Goal: Task Accomplishment & Management: Use online tool/utility

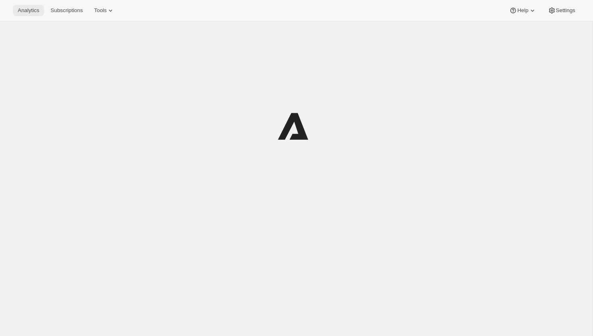
click at [29, 9] on span "Analytics" at bounding box center [28, 10] width 21 height 6
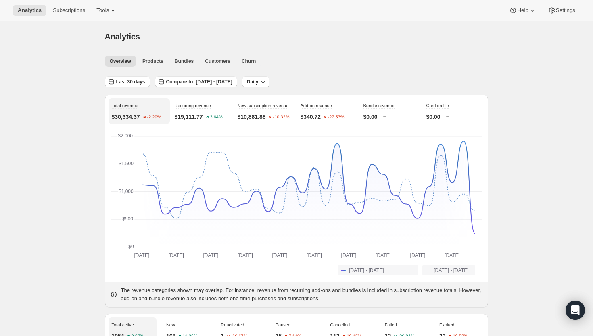
click at [155, 62] on span "Products" at bounding box center [152, 61] width 21 height 6
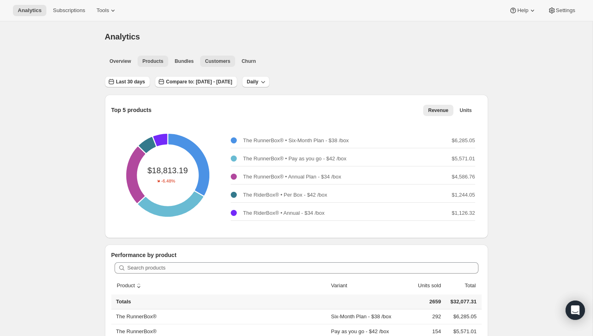
click at [211, 61] on span "Customers" at bounding box center [217, 61] width 25 height 6
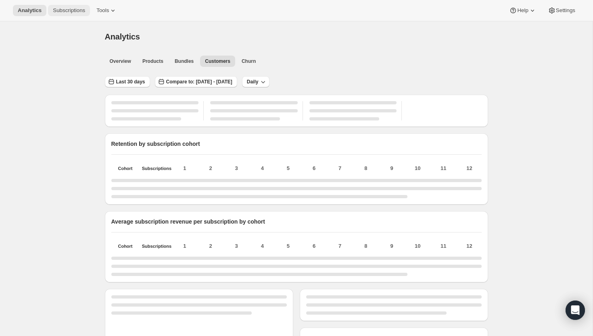
click at [75, 8] on span "Subscriptions" at bounding box center [69, 10] width 32 height 6
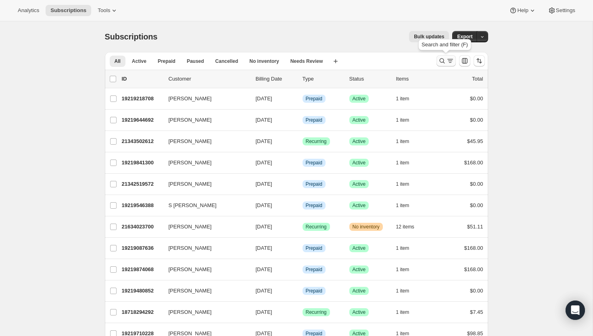
click at [445, 65] on button "Search and filter results" at bounding box center [446, 60] width 19 height 11
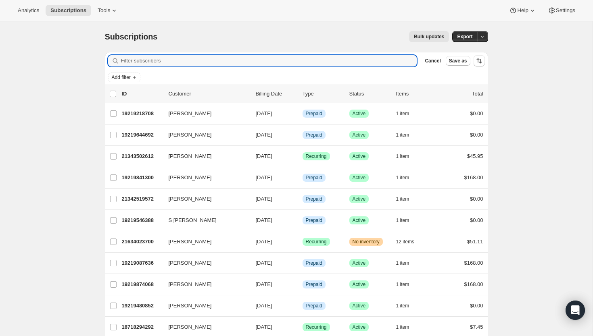
click at [126, 83] on div "Add filter" at bounding box center [296, 77] width 383 height 15
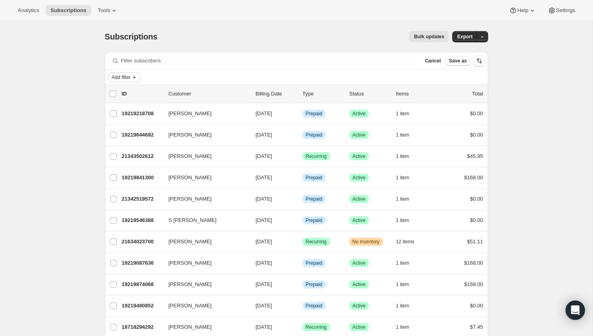
click at [128, 78] on span "Add filter" at bounding box center [121, 77] width 19 height 6
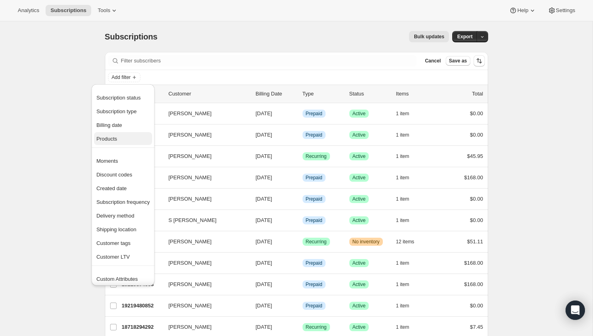
click at [117, 141] on span "Products" at bounding box center [106, 139] width 21 height 6
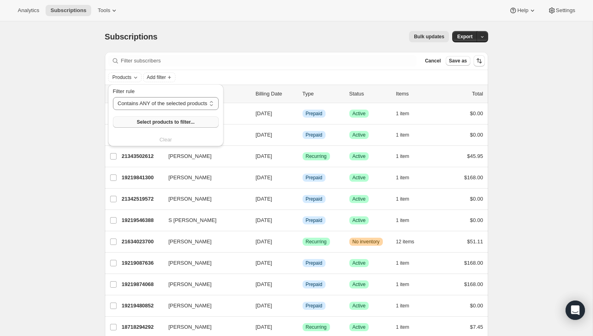
click at [154, 123] on span "Select products to filter..." at bounding box center [166, 122] width 58 height 6
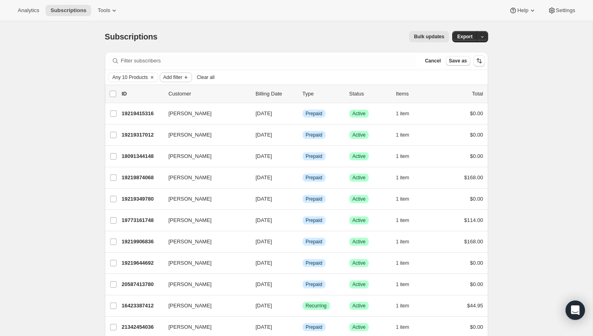
click at [168, 77] on span "Add filter" at bounding box center [172, 77] width 19 height 6
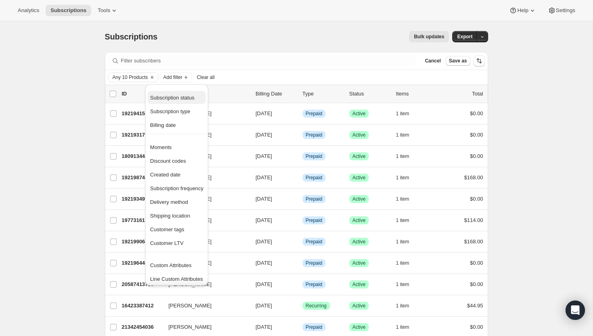
click at [177, 99] on span "Subscription status" at bounding box center [172, 98] width 44 height 6
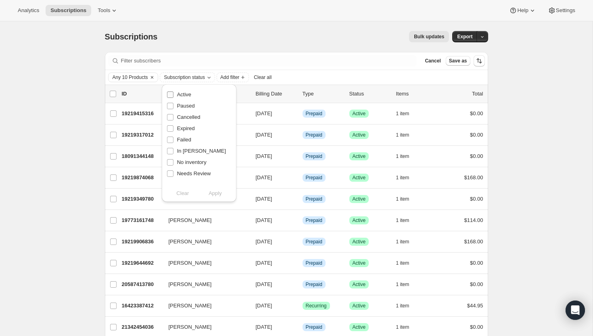
click at [184, 92] on span "Active" at bounding box center [184, 95] width 14 height 6
click at [173, 92] on input "Active" at bounding box center [170, 95] width 6 height 6
checkbox input "true"
click at [185, 162] on span "No inventory" at bounding box center [191, 162] width 29 height 6
click at [173, 162] on input "No inventory" at bounding box center [170, 162] width 6 height 6
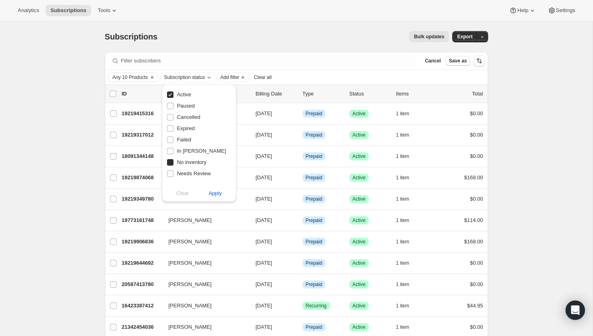
checkbox input "true"
click at [215, 194] on span "Apply" at bounding box center [215, 194] width 13 height 8
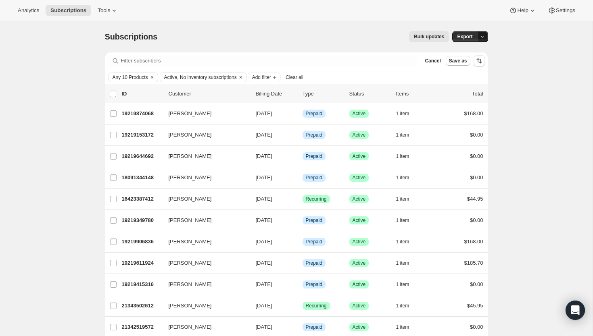
click at [482, 34] on span "button" at bounding box center [482, 37] width 5 height 6
click at [209, 79] on span "Active, No inventory subscriptions" at bounding box center [200, 77] width 73 height 6
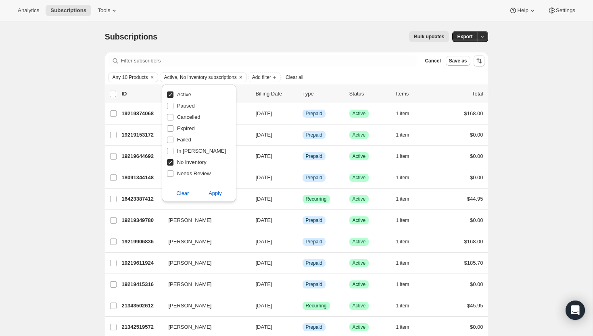
click at [184, 163] on span "No inventory" at bounding box center [191, 162] width 29 height 6
click at [173, 163] on input "No inventory" at bounding box center [170, 162] width 6 height 6
checkbox input "false"
click at [214, 192] on span "Apply" at bounding box center [215, 194] width 13 height 8
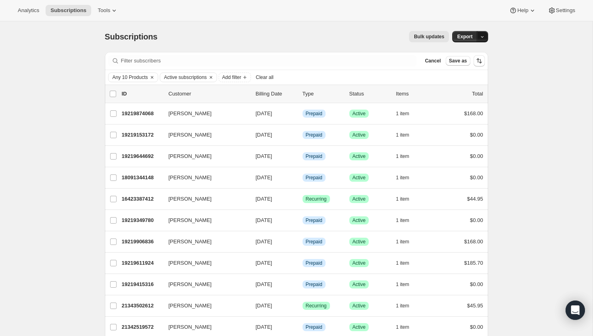
click at [484, 39] on icon "button" at bounding box center [482, 36] width 5 height 5
click at [459, 53] on span "Subscription data" at bounding box center [439, 53] width 40 height 6
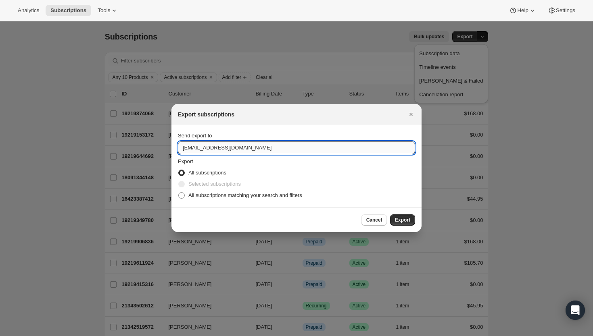
click at [253, 146] on input "[EMAIL_ADDRESS][DOMAIN_NAME]" at bounding box center [296, 148] width 237 height 13
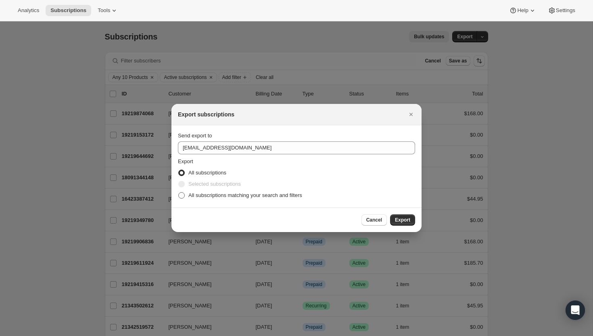
click at [248, 200] on label "All subscriptions matching your search and filters" at bounding box center [240, 195] width 124 height 11
click at [179, 193] on input "All subscriptions matching your search and filters" at bounding box center [178, 192] width 0 height 0
radio input "true"
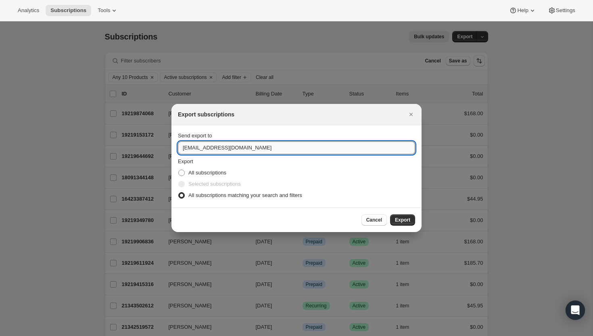
click at [253, 146] on input "[EMAIL_ADDRESS][DOMAIN_NAME]" at bounding box center [296, 148] width 237 height 13
type input "[EMAIL_ADDRESS][DOMAIN_NAME]"
click at [400, 221] on span "Export" at bounding box center [402, 220] width 15 height 6
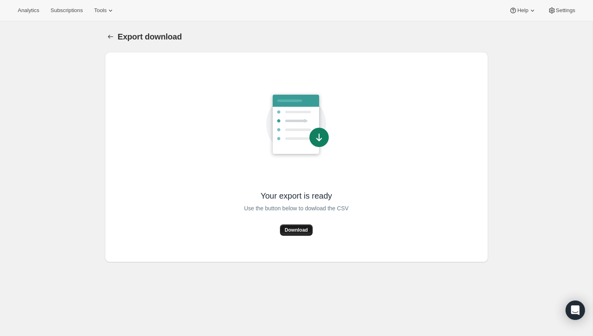
click at [303, 234] on button "Download" at bounding box center [296, 230] width 33 height 11
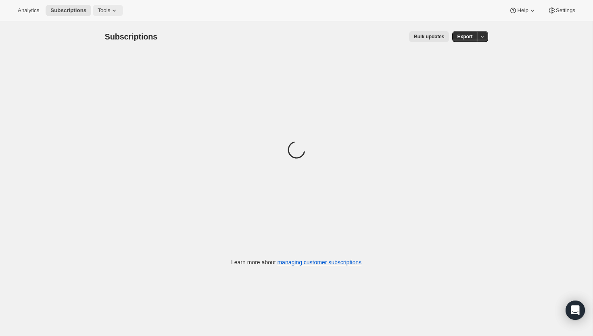
click at [113, 5] on button "Tools" at bounding box center [108, 10] width 30 height 11
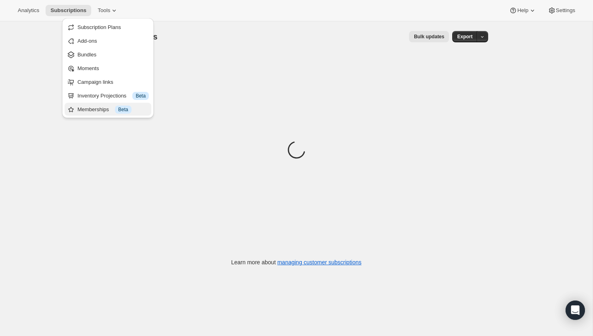
click at [97, 111] on div "Memberships Info Beta" at bounding box center [112, 110] width 71 height 8
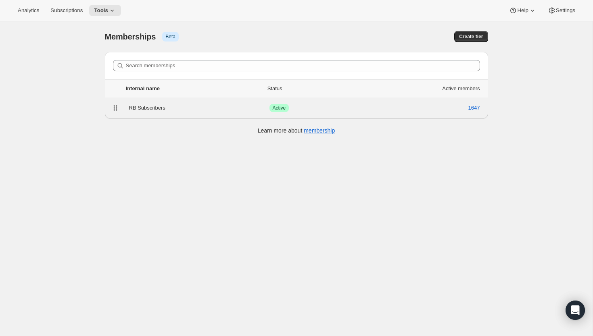
click at [168, 107] on div "RB Subscribers" at bounding box center [199, 108] width 140 height 8
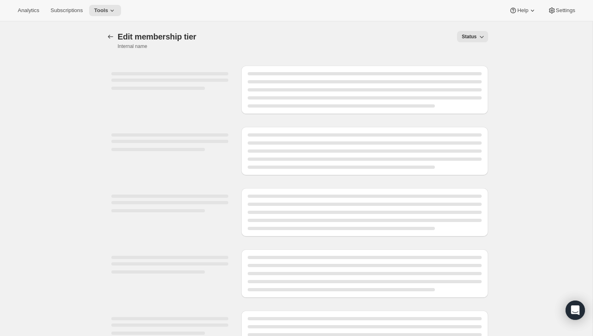
select select "products"
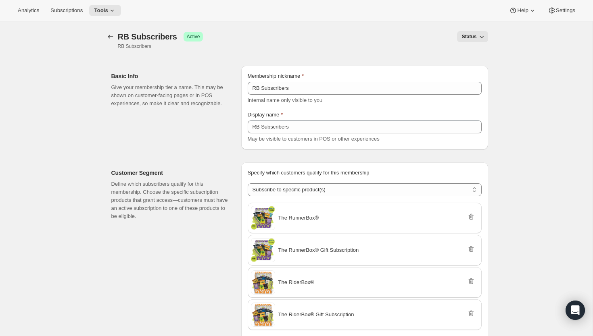
scroll to position [320, 0]
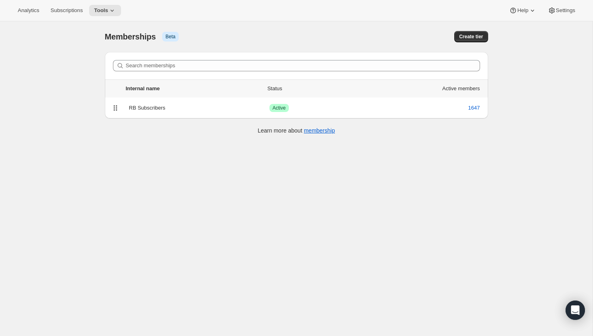
click at [194, 209] on div "[object Object]. This page is ready Memberships Info Beta Create tier Search me…" at bounding box center [296, 189] width 593 height 336
click at [50, 114] on div "[object Object]. This page is ready Memberships Info Beta Create tier Search me…" at bounding box center [296, 189] width 593 height 336
